Goal: Task Accomplishment & Management: Use online tool/utility

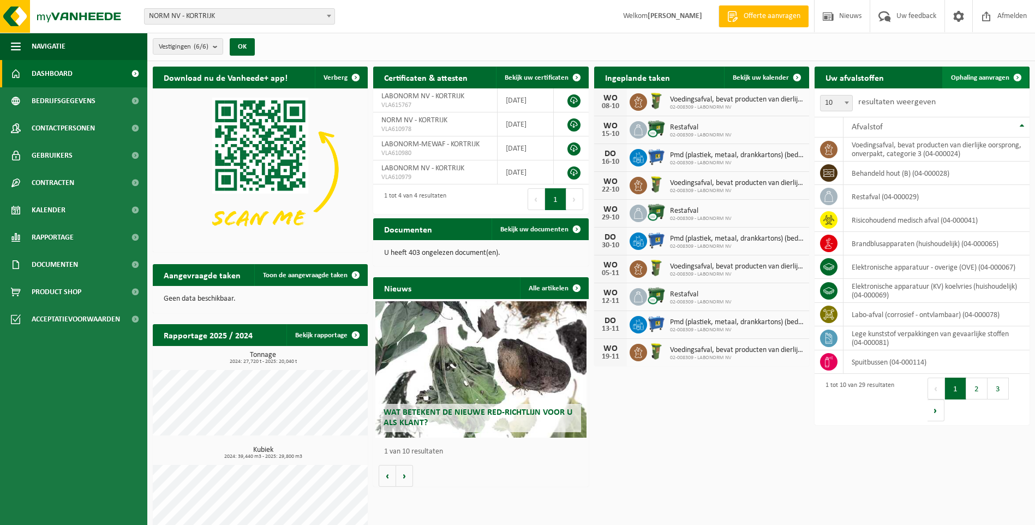
click at [992, 76] on span "Ophaling aanvragen" at bounding box center [980, 77] width 58 height 7
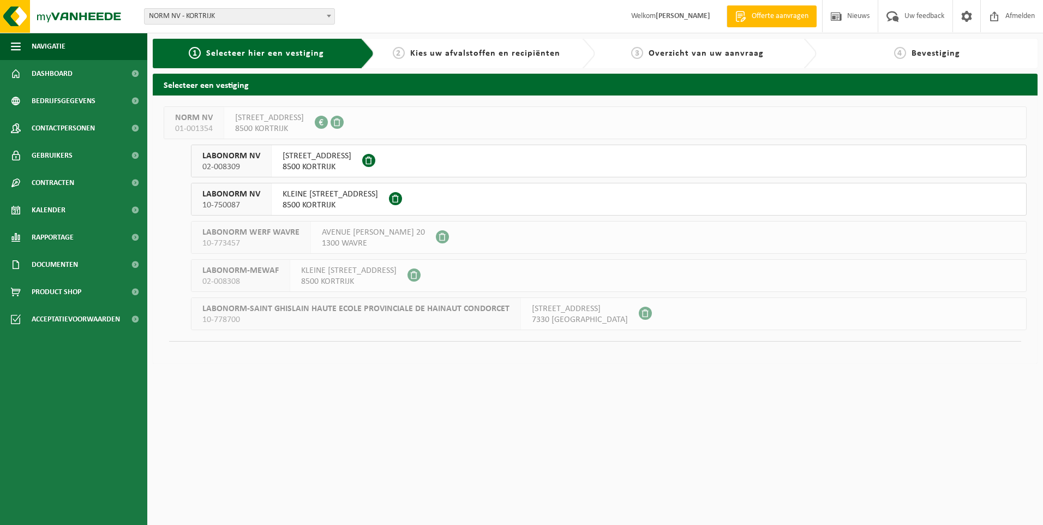
click at [330, 198] on span "KLEINE IEPERSESTRAAT 38" at bounding box center [330, 194] width 95 height 11
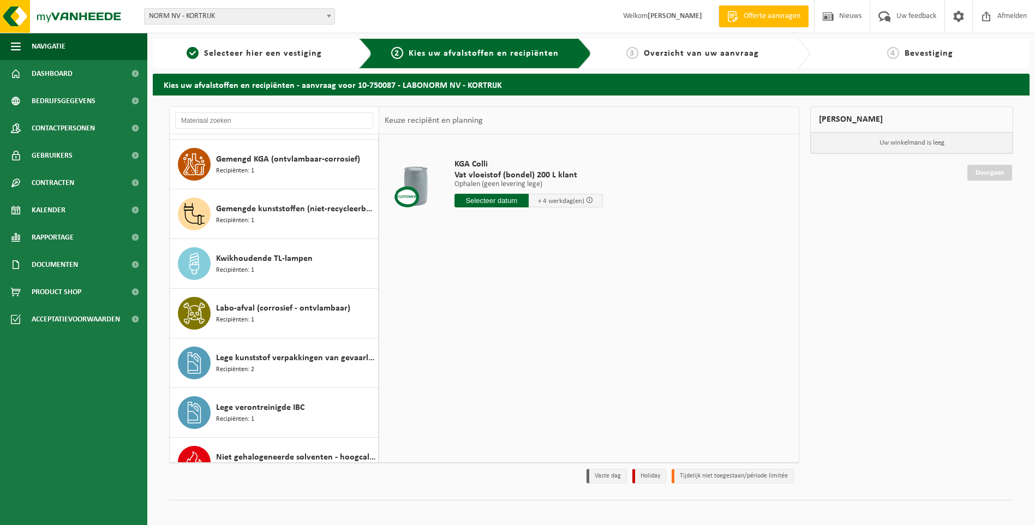
scroll to position [546, 0]
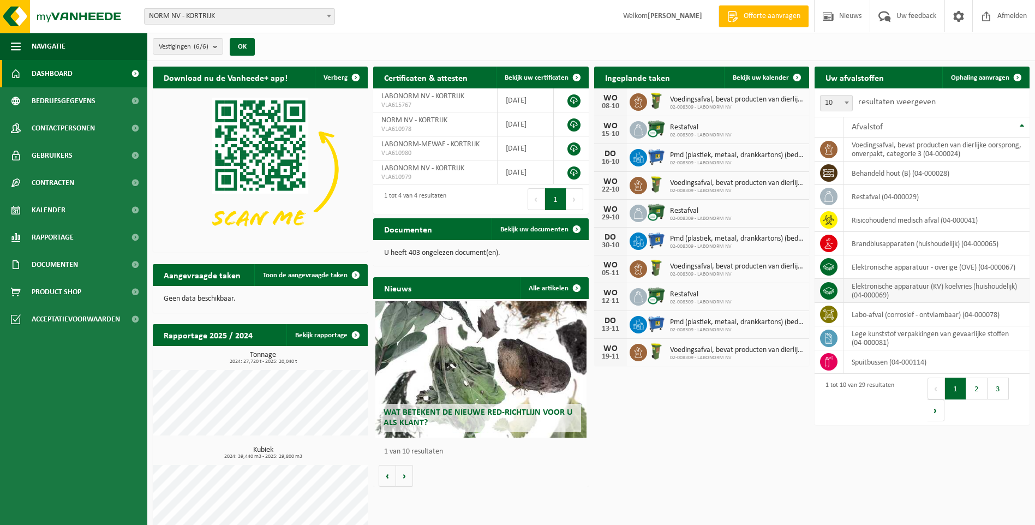
scroll to position [16, 0]
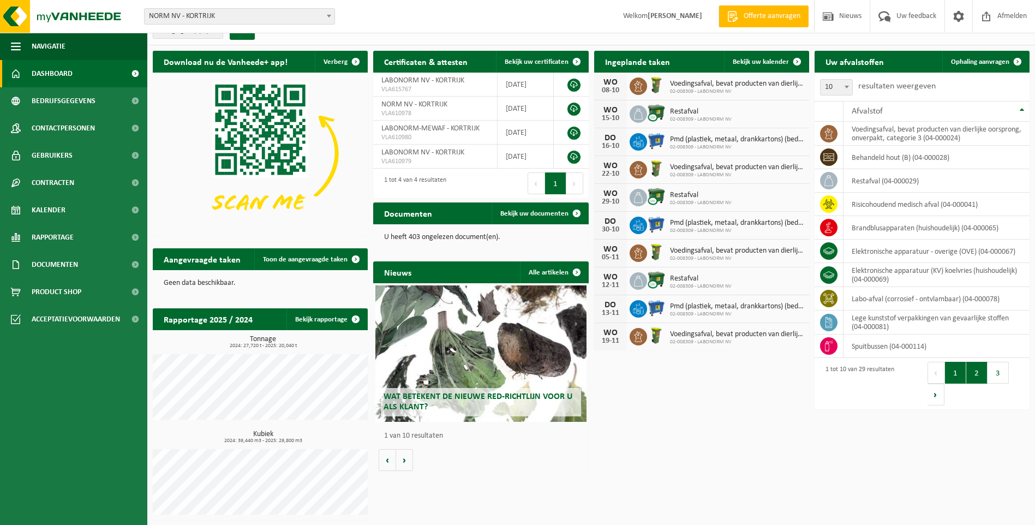
click at [967, 369] on button "2" at bounding box center [976, 373] width 21 height 22
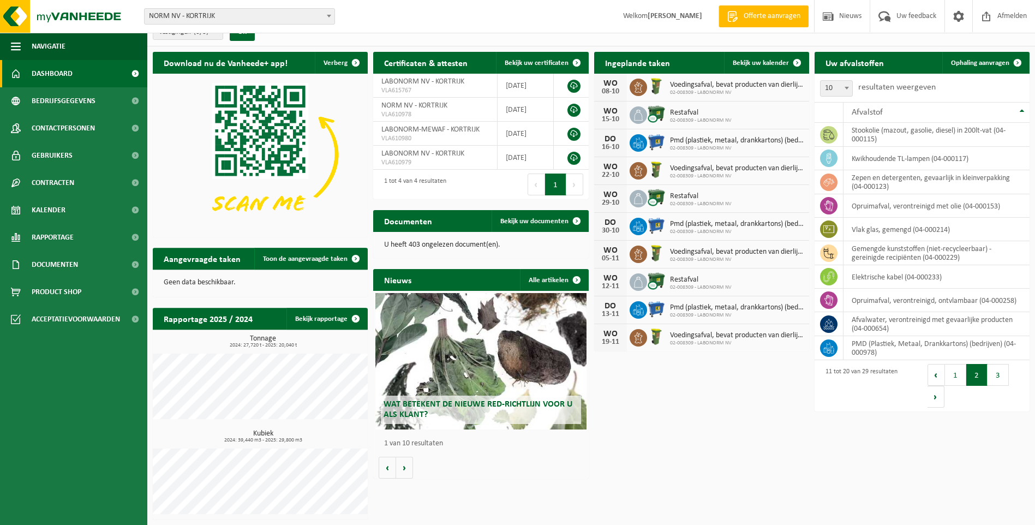
scroll to position [14, 0]
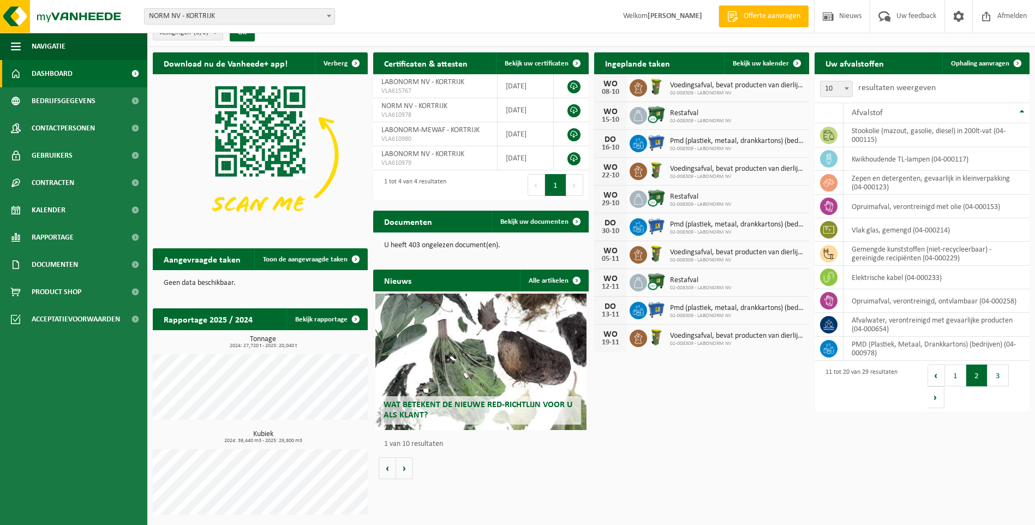
click at [69, 82] on span "Dashboard" at bounding box center [52, 73] width 41 height 27
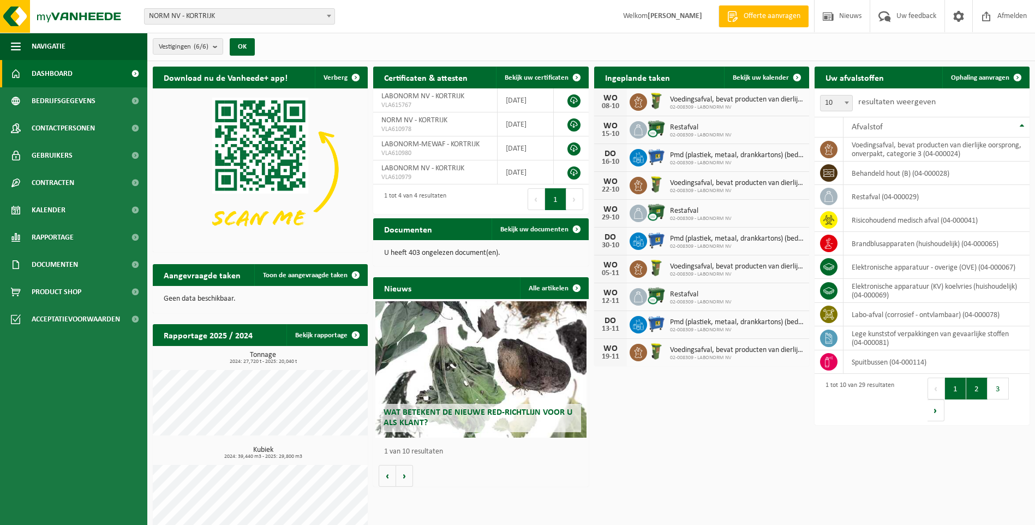
click at [973, 388] on button "2" at bounding box center [976, 389] width 21 height 22
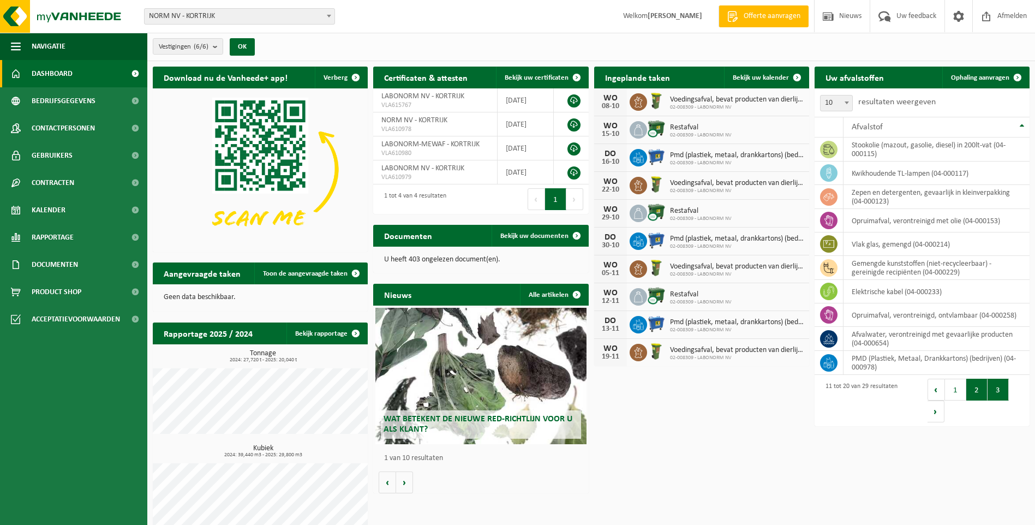
click at [996, 393] on button "3" at bounding box center [998, 390] width 21 height 22
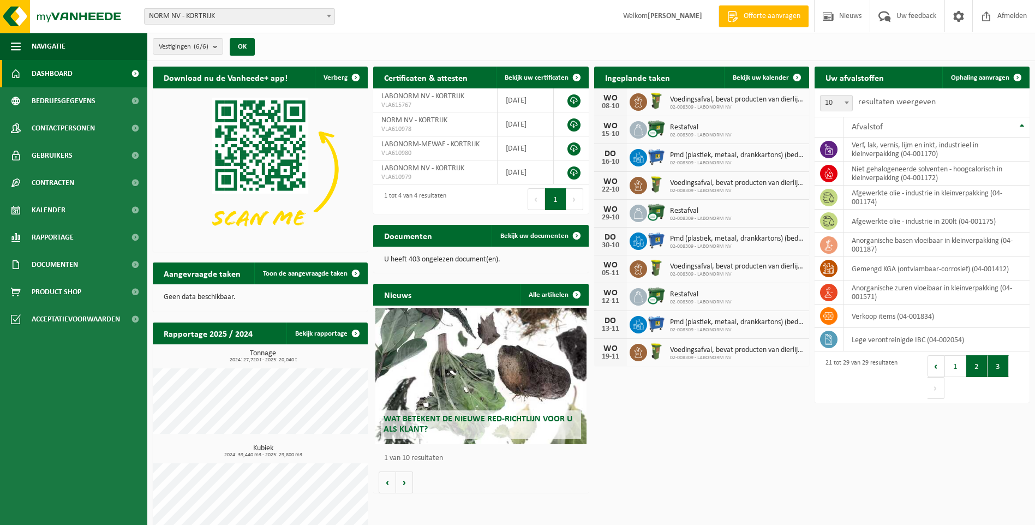
click at [973, 362] on button "2" at bounding box center [976, 366] width 21 height 22
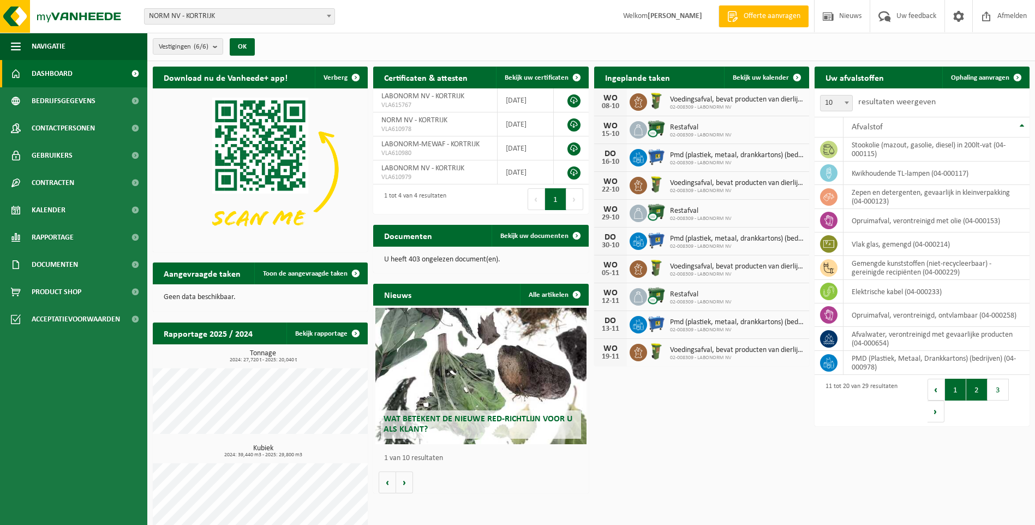
click at [956, 397] on button "1" at bounding box center [955, 390] width 21 height 22
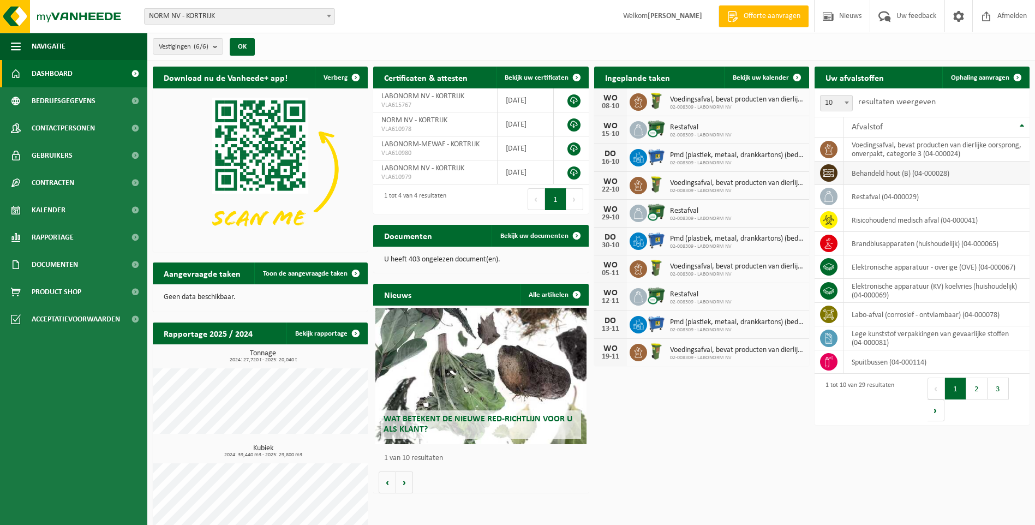
click at [881, 176] on td "behandeld hout (B) (04-000028)" at bounding box center [937, 173] width 186 height 23
click at [991, 81] on span "Ophaling aanvragen" at bounding box center [980, 77] width 58 height 7
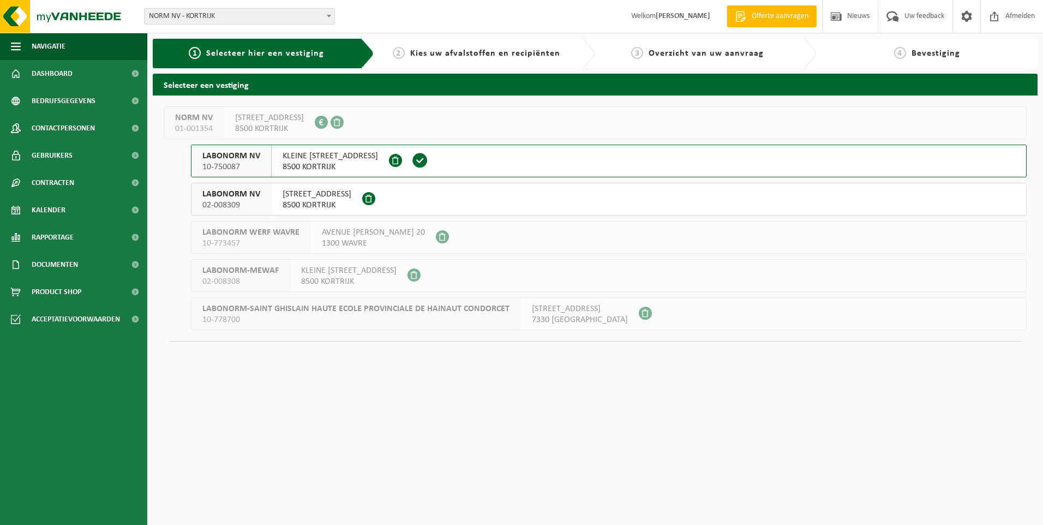
click at [318, 161] on span "KLEINE [STREET_ADDRESS]" at bounding box center [330, 156] width 95 height 11
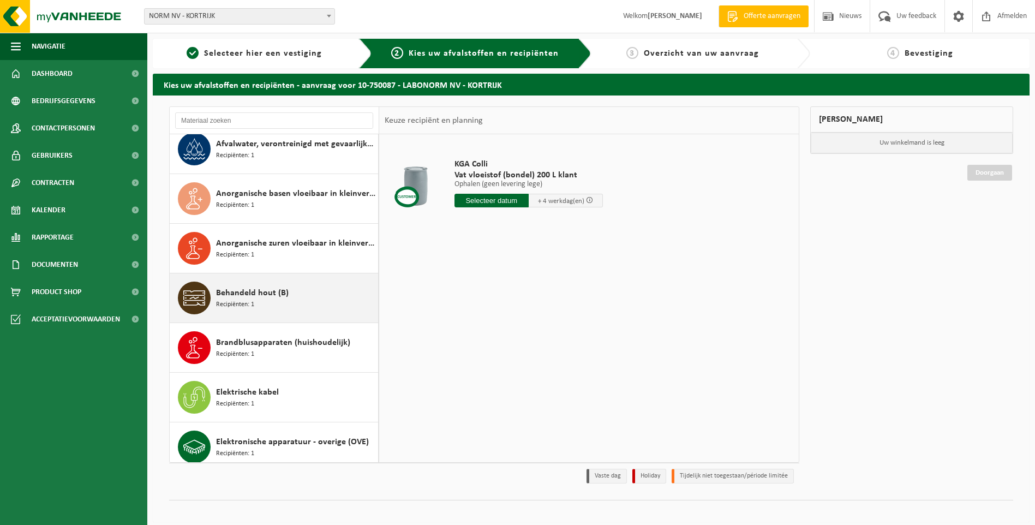
click at [243, 298] on span "Behandeld hout (B)" at bounding box center [252, 292] width 73 height 13
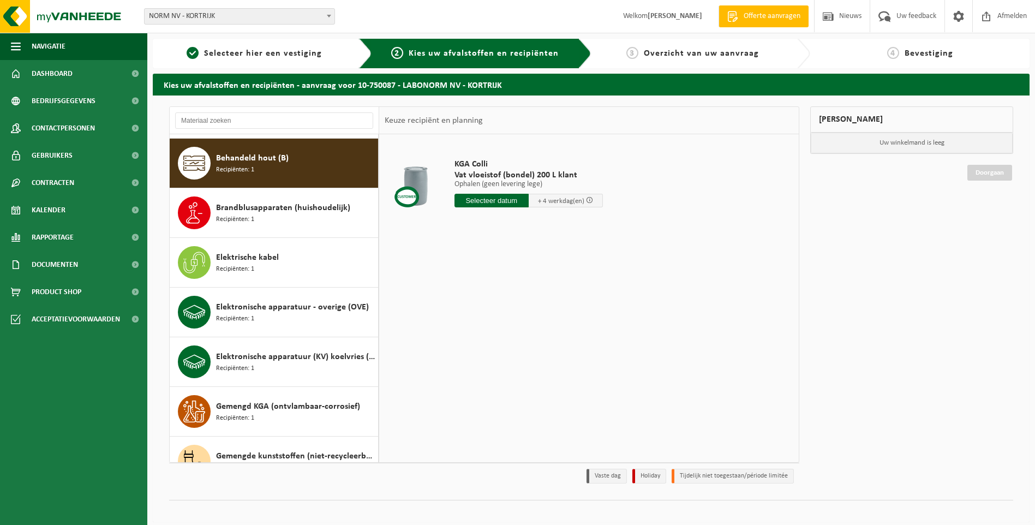
scroll to position [248, 0]
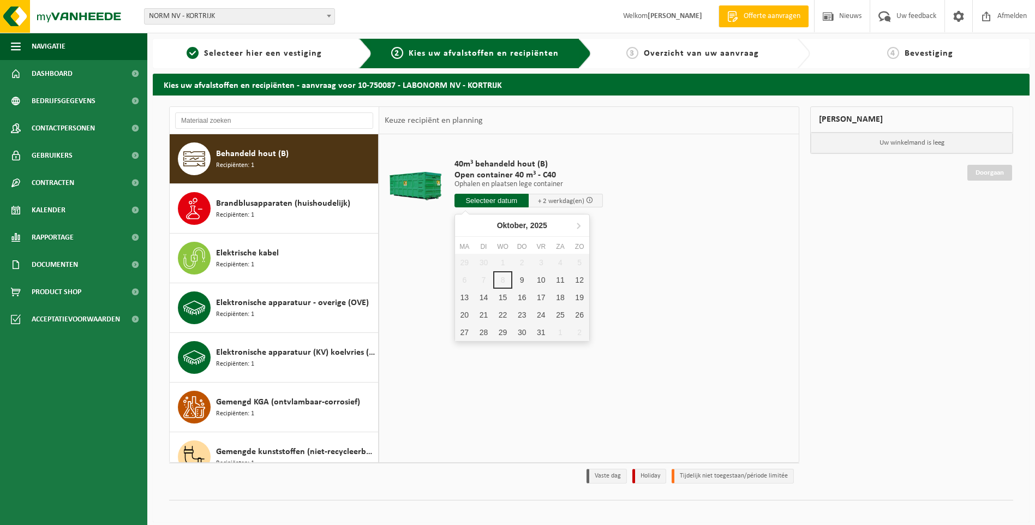
click at [511, 204] on input "text" at bounding box center [492, 201] width 74 height 14
click at [521, 276] on div "9" at bounding box center [521, 279] width 19 height 17
type input "Van 2025-10-09"
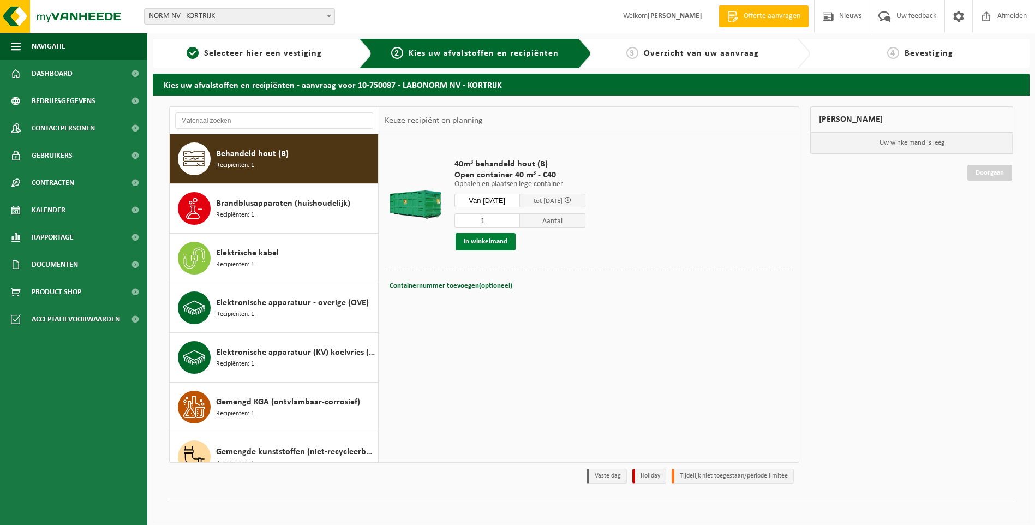
click at [479, 242] on button "In winkelmand" at bounding box center [486, 241] width 60 height 17
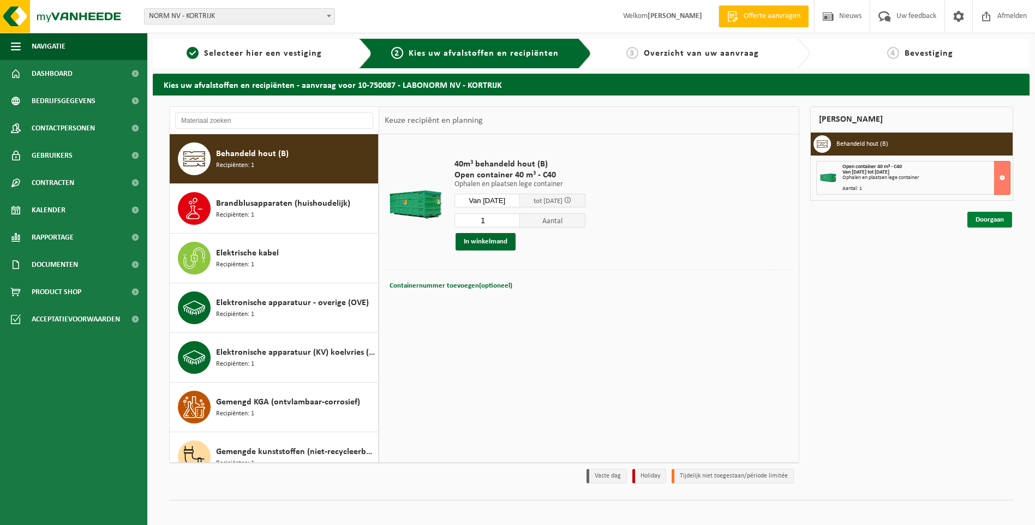
click at [976, 214] on link "Doorgaan" at bounding box center [989, 220] width 45 height 16
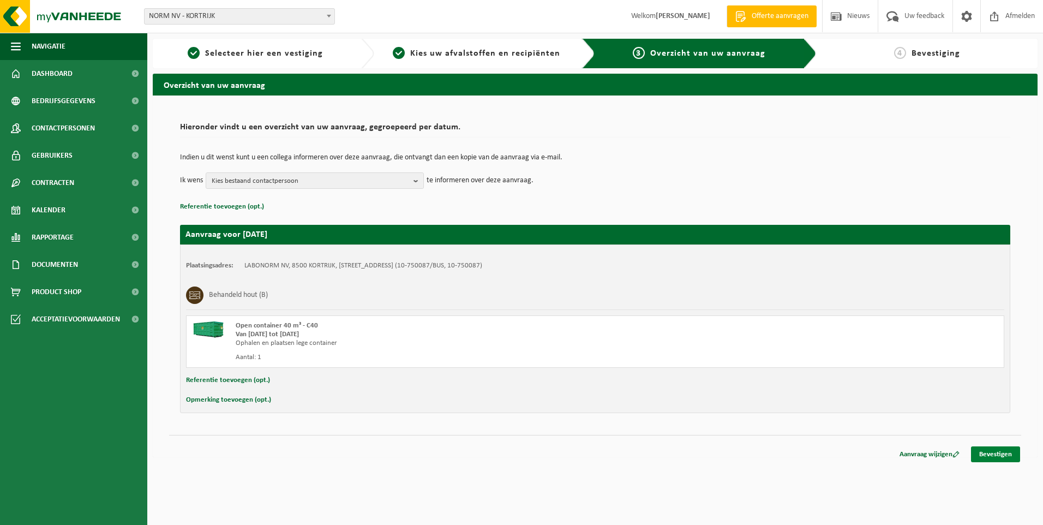
click at [989, 458] on link "Bevestigen" at bounding box center [995, 454] width 49 height 16
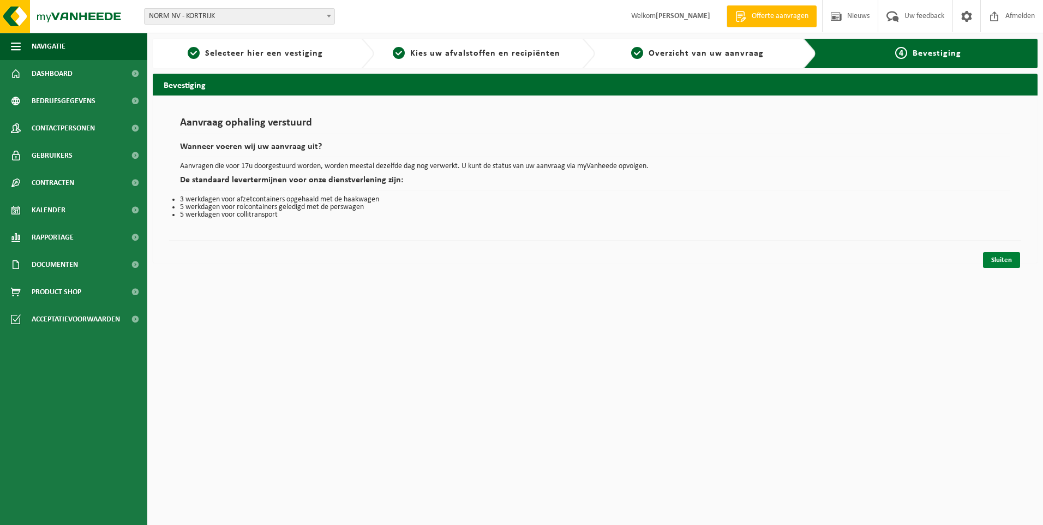
click at [990, 260] on link "Sluiten" at bounding box center [1001, 260] width 37 height 16
